Goal: Check status: Check status

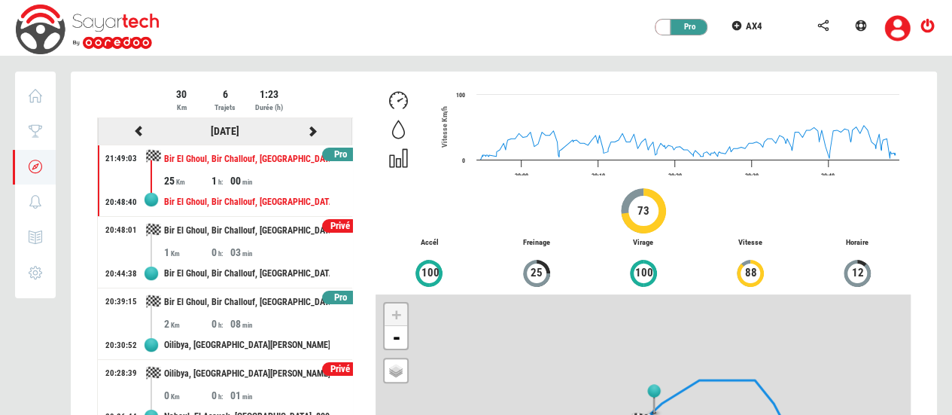
click at [306, 129] on icon at bounding box center [313, 131] width 14 height 11
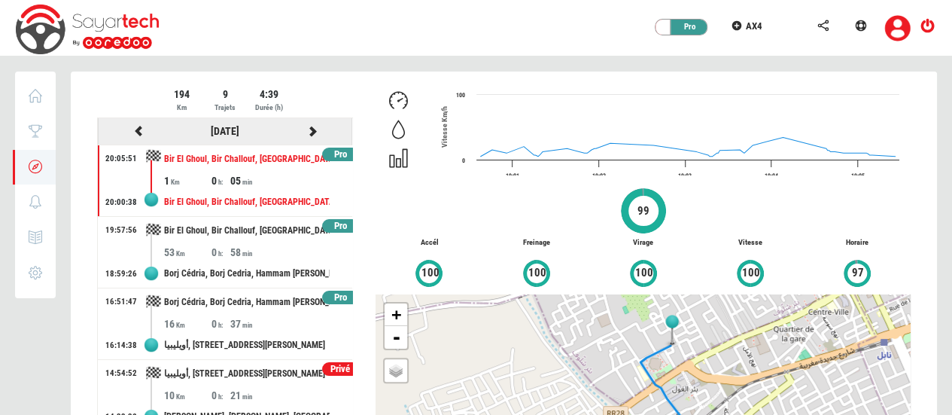
click at [306, 127] on icon at bounding box center [313, 131] width 14 height 11
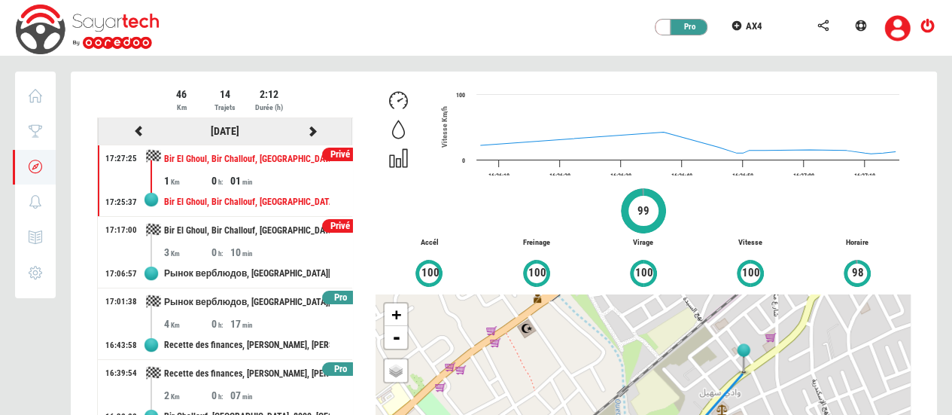
click at [306, 130] on icon at bounding box center [313, 131] width 14 height 11
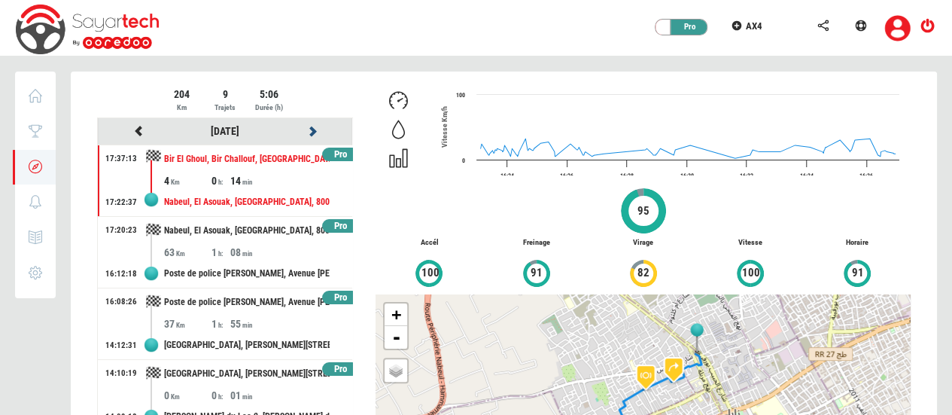
click at [306, 130] on icon at bounding box center [313, 131] width 14 height 11
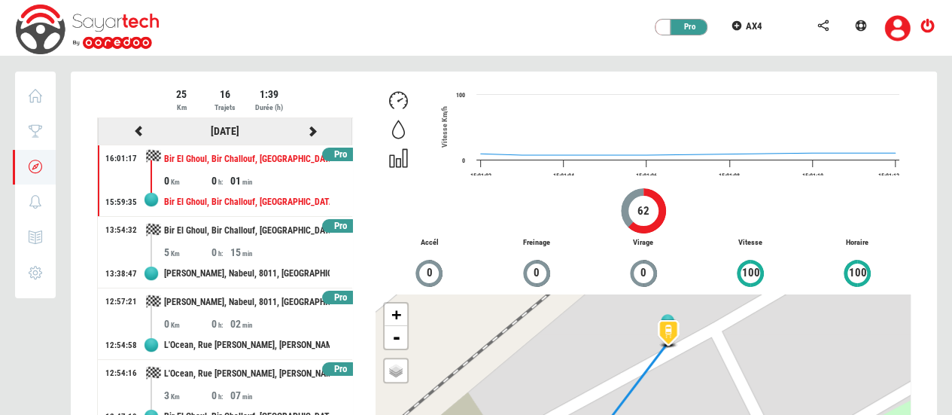
click at [306, 131] on icon at bounding box center [313, 131] width 14 height 11
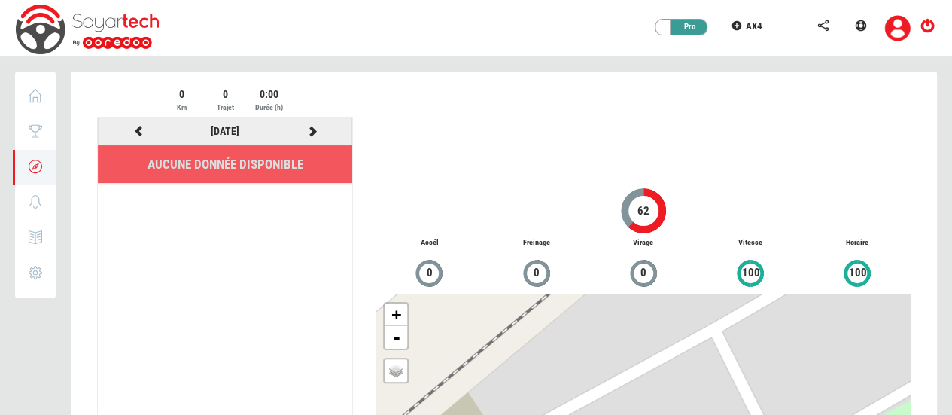
click at [141, 127] on icon at bounding box center [139, 131] width 14 height 11
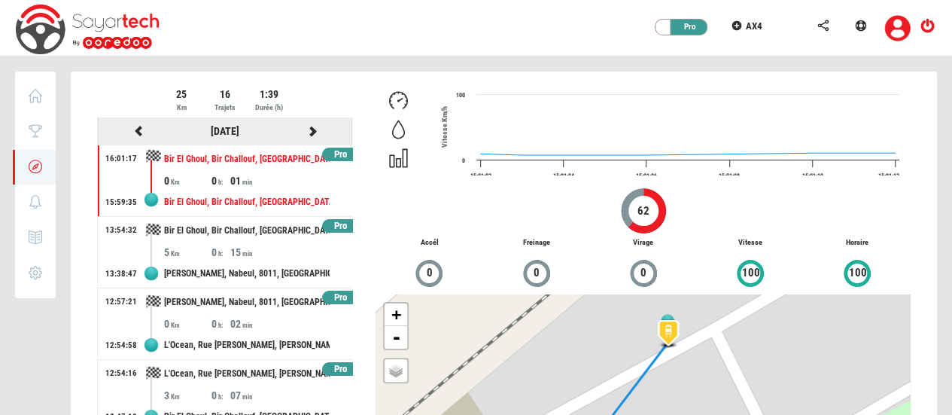
click at [136, 126] on icon at bounding box center [139, 131] width 14 height 11
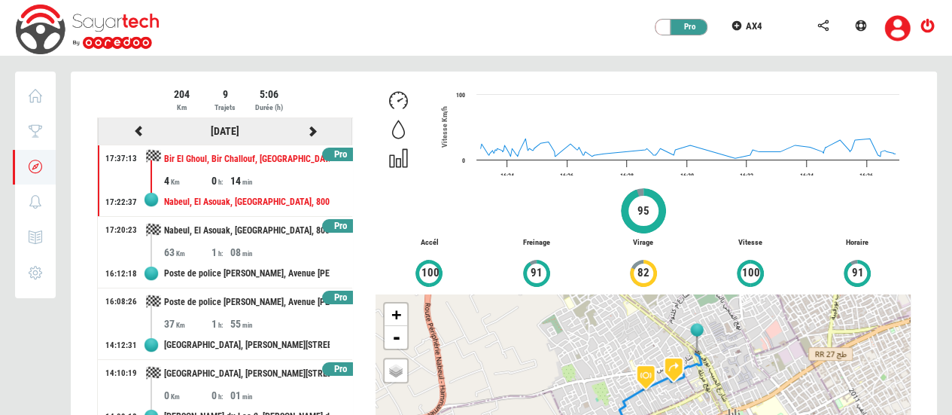
click at [137, 131] on icon at bounding box center [139, 131] width 14 height 11
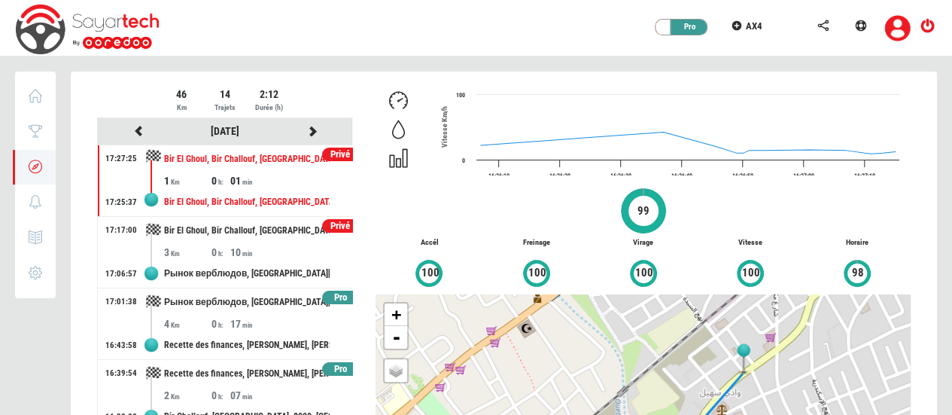
click at [330, 225] on div "Privé" at bounding box center [340, 226] width 37 height 14
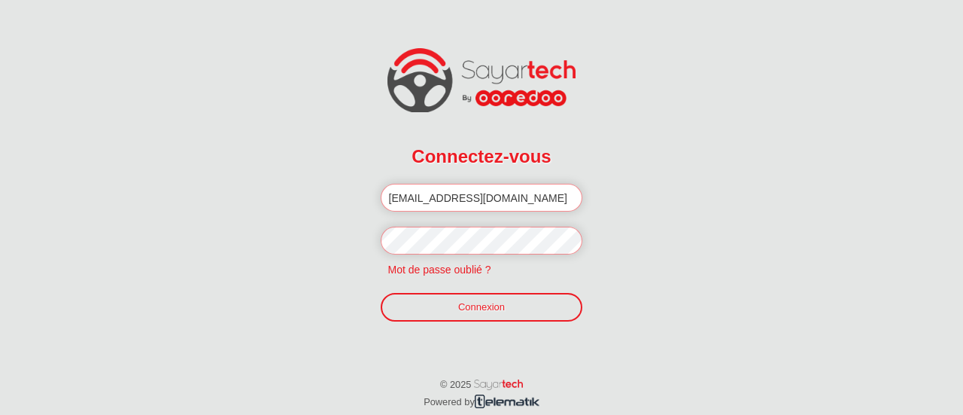
click at [461, 314] on link "Connexion" at bounding box center [482, 307] width 202 height 29
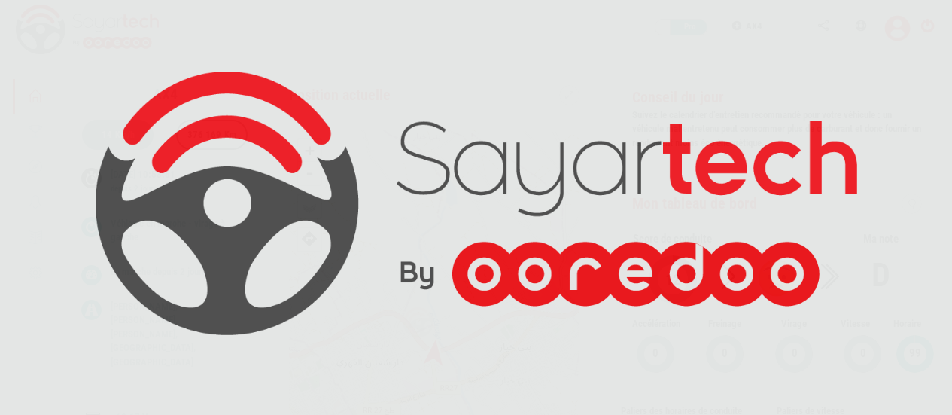
scroll to position [71, 0]
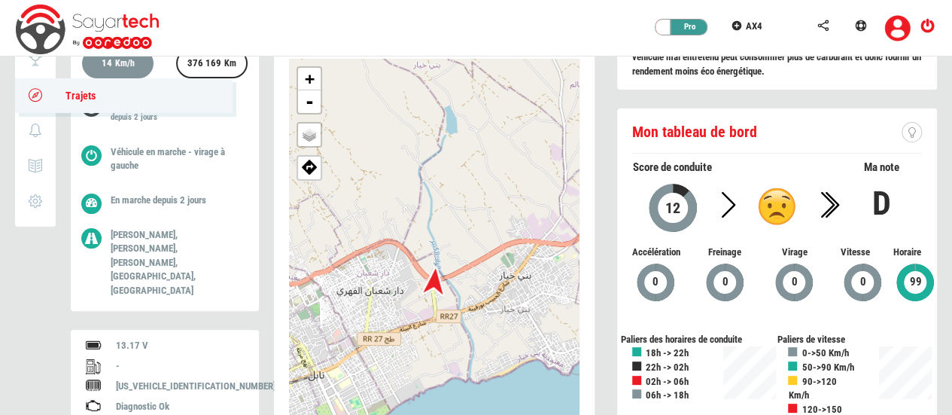
click at [27, 92] on icon at bounding box center [35, 95] width 17 height 11
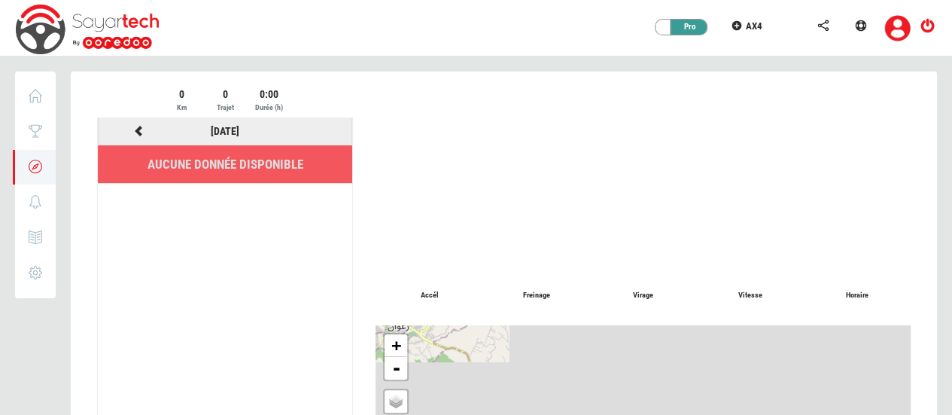
click at [135, 130] on icon at bounding box center [139, 131] width 14 height 11
click at [227, 135] on link "24/09/2025" at bounding box center [225, 131] width 29 height 12
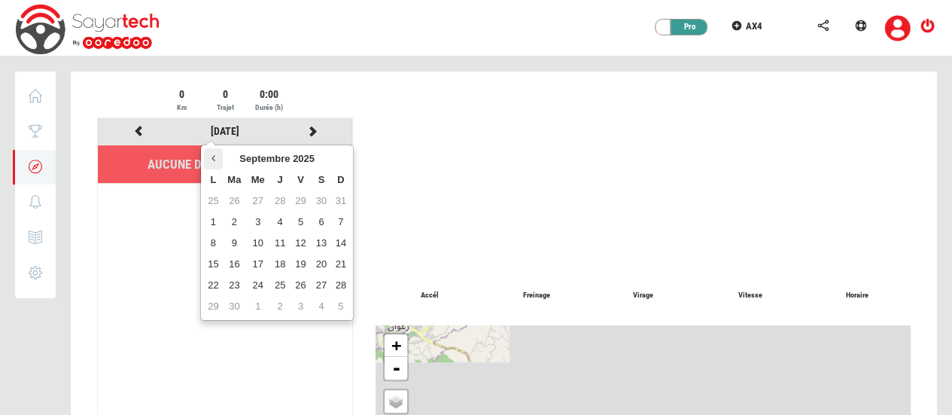
click at [220, 154] on th at bounding box center [213, 158] width 18 height 21
click at [298, 268] on td "20" at bounding box center [300, 264] width 20 height 21
